Goal: Find contact information: Find contact information

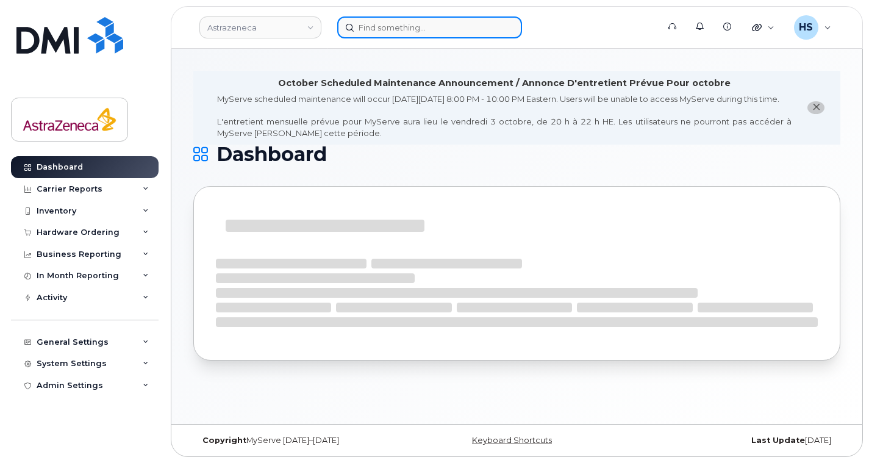
click at [379, 26] on input at bounding box center [429, 27] width 185 height 22
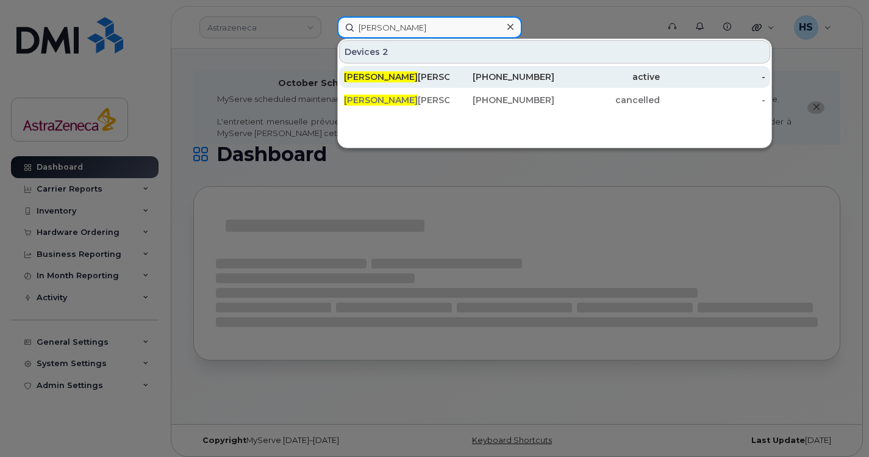
type input "[PERSON_NAME]"
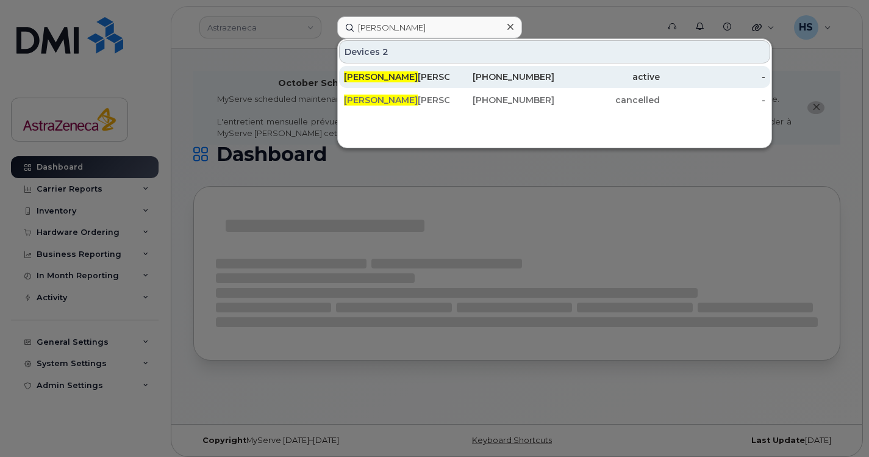
click at [402, 76] on div "[PERSON_NAME] [PERSON_NAME]" at bounding box center [396, 77] width 105 height 12
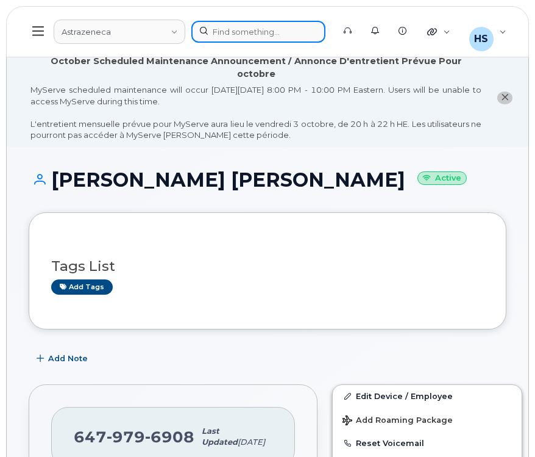
click at [226, 29] on div at bounding box center [258, 32] width 134 height 22
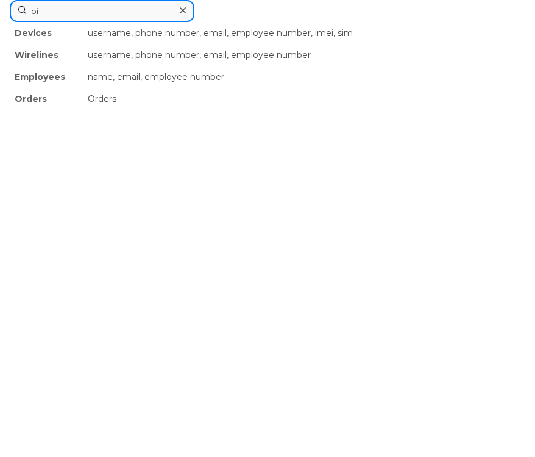
type input "b"
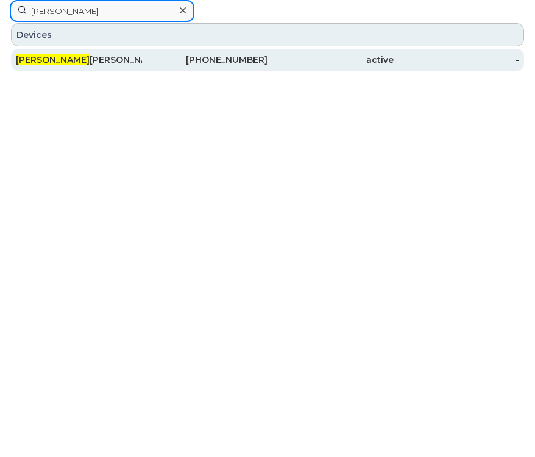
type input "[PERSON_NAME]"
click at [209, 68] on div "[PHONE_NUMBER]" at bounding box center [205, 60] width 126 height 22
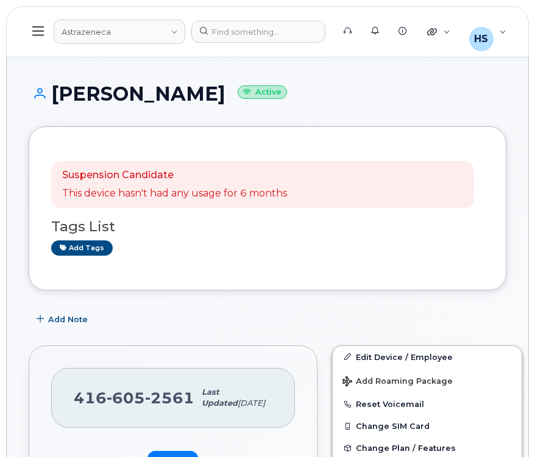
scroll to position [88, 0]
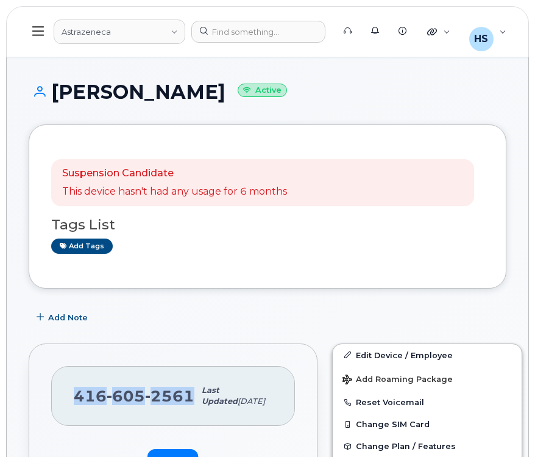
drag, startPoint x: 75, startPoint y: 384, endPoint x: 191, endPoint y: 379, distance: 116.5
click at [191, 387] on span "416 605 2561" at bounding box center [134, 396] width 121 height 18
copy span "416 605 2561"
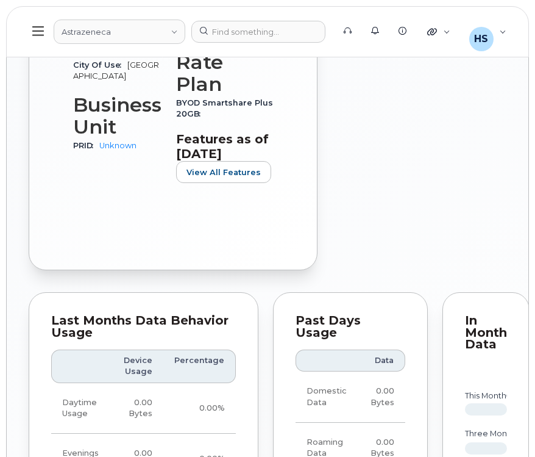
scroll to position [785, 0]
